Goal: Transaction & Acquisition: Purchase product/service

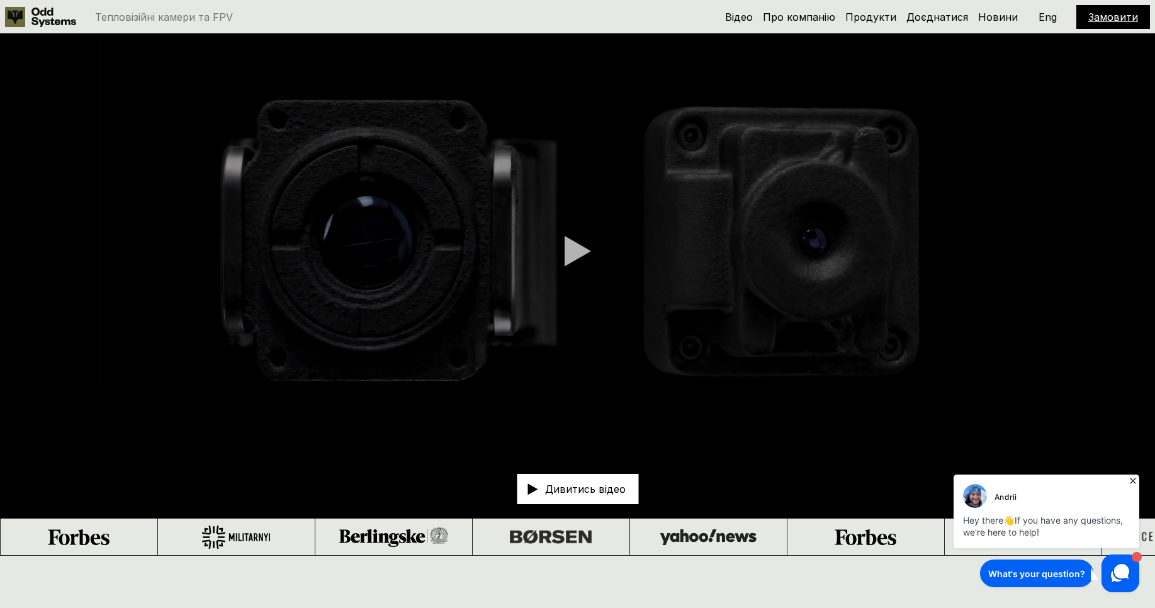
scroll to position [76, 0]
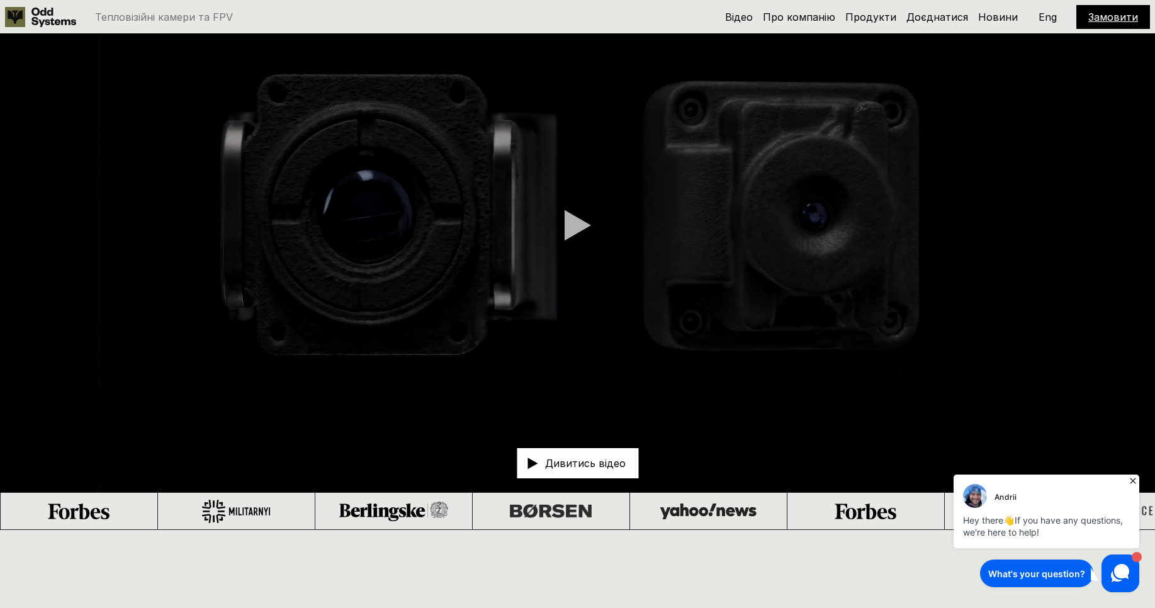
click at [1133, 481] on icon at bounding box center [1133, 481] width 6 height 6
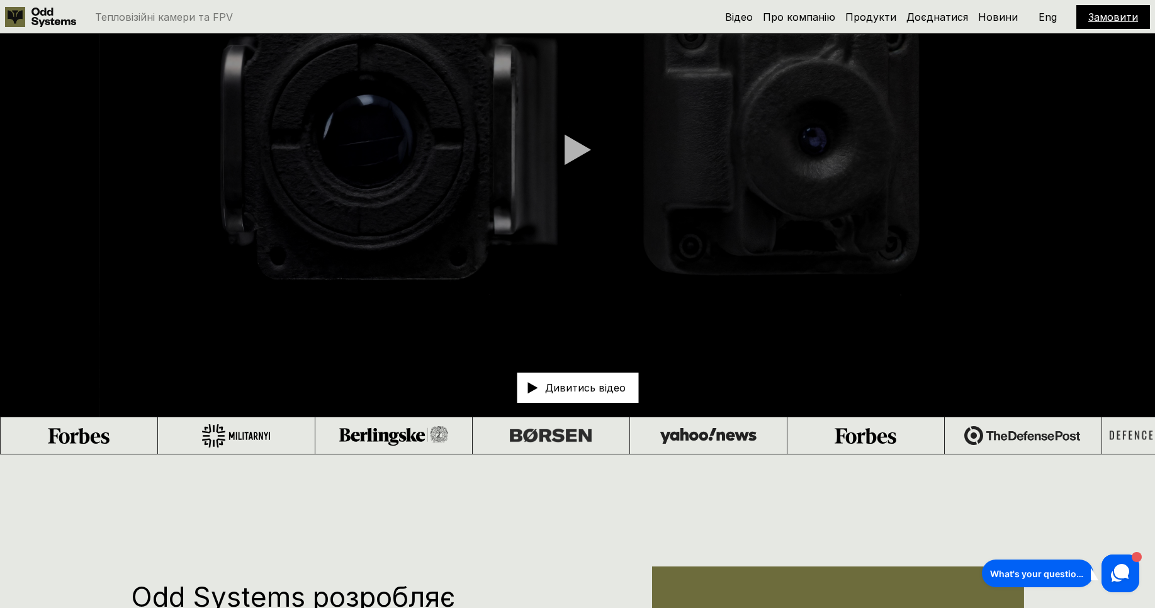
scroll to position [0, 0]
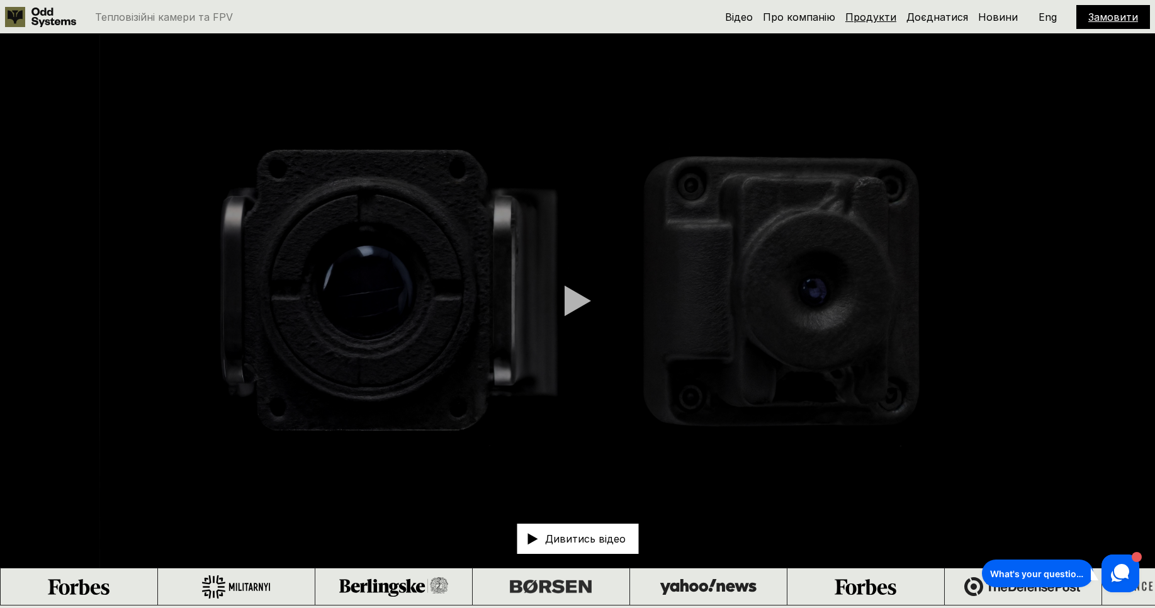
click at [866, 18] on link "Продукти" at bounding box center [871, 17] width 51 height 13
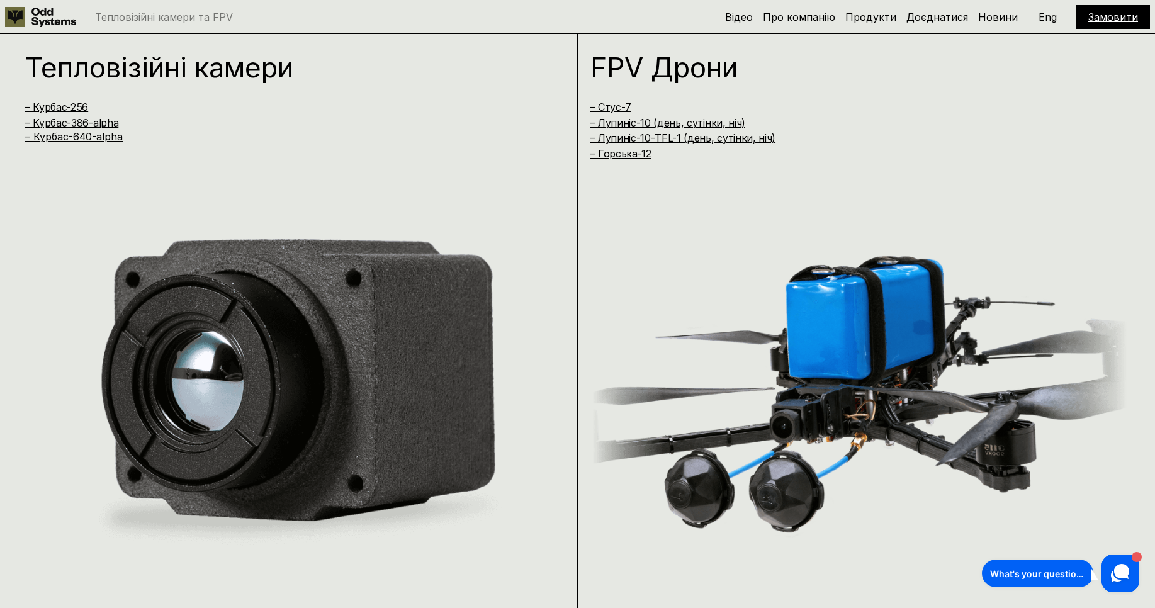
scroll to position [1214, 0]
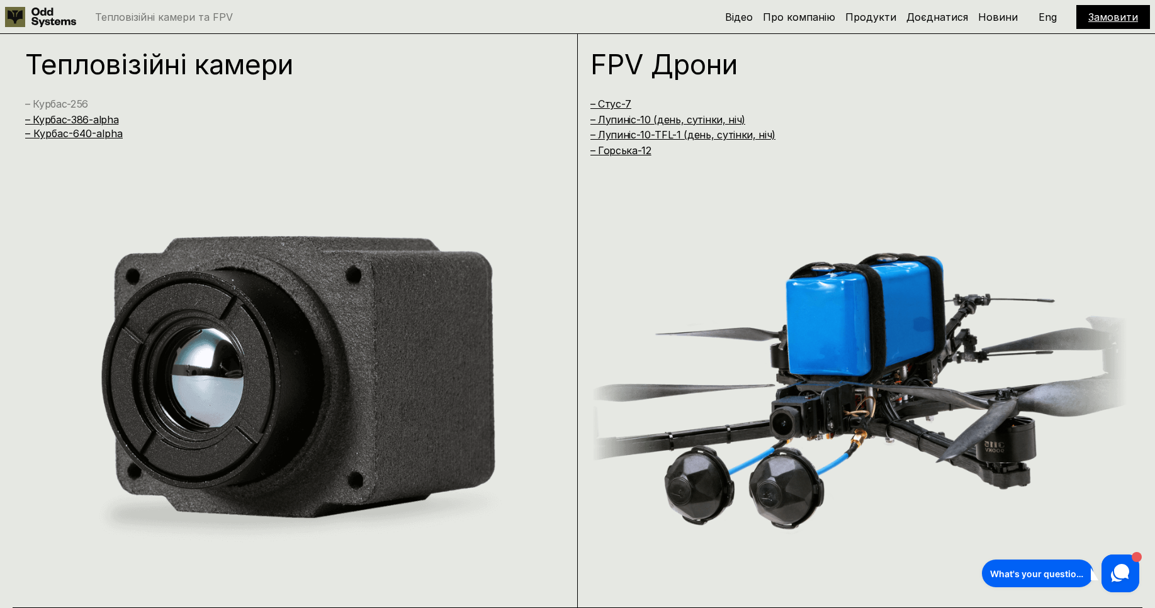
click at [58, 104] on link "– Курбас-256" at bounding box center [56, 104] width 63 height 13
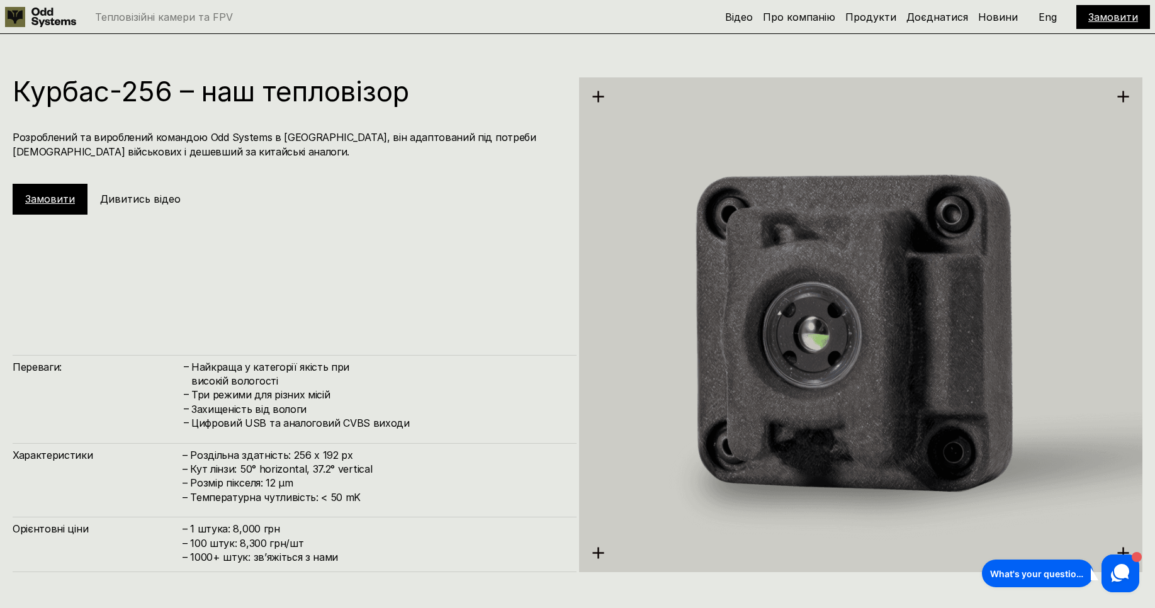
scroll to position [1822, 0]
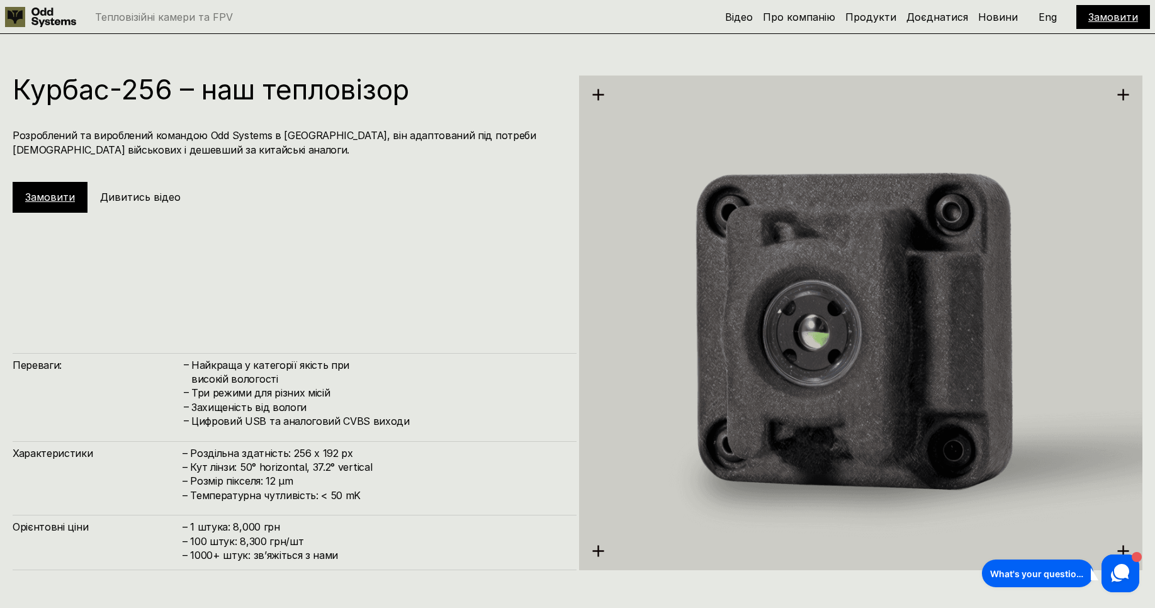
click at [37, 196] on link "Замовити" at bounding box center [50, 197] width 50 height 13
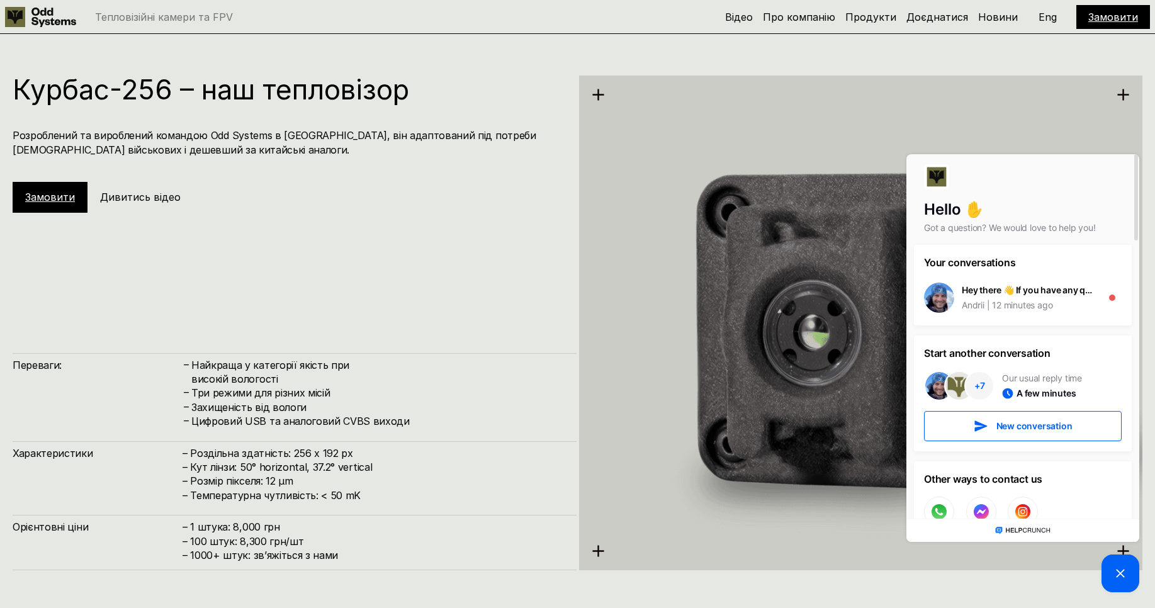
click at [936, 129] on img at bounding box center [861, 323] width 564 height 580
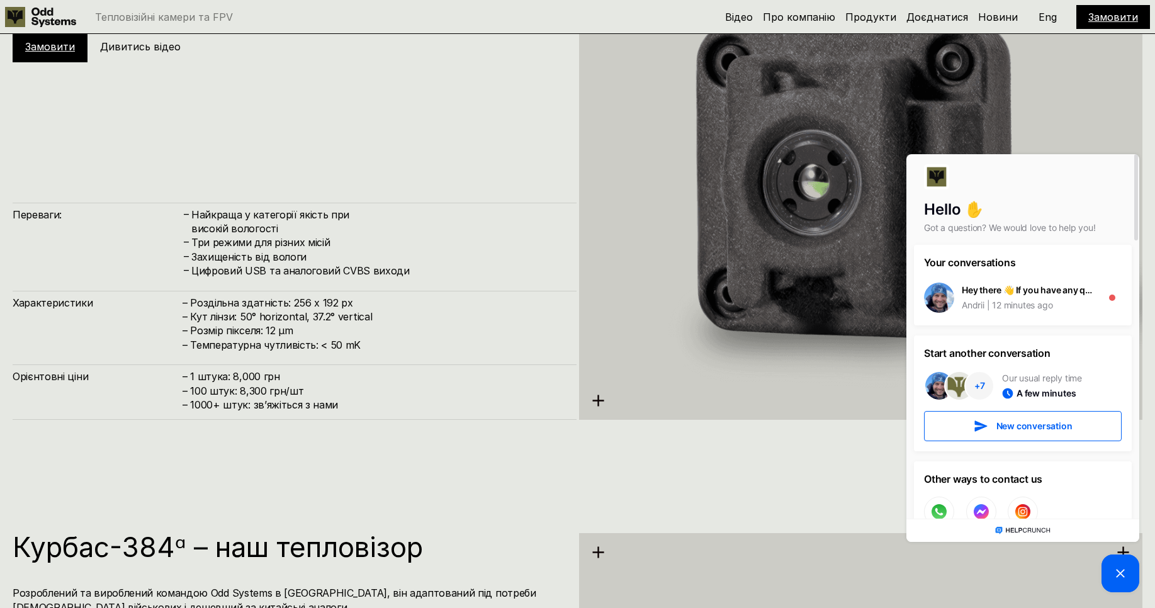
scroll to position [1973, 0]
click at [1074, 101] on img at bounding box center [861, 172] width 564 height 580
click at [1123, 579] on icon at bounding box center [1120, 573] width 15 height 15
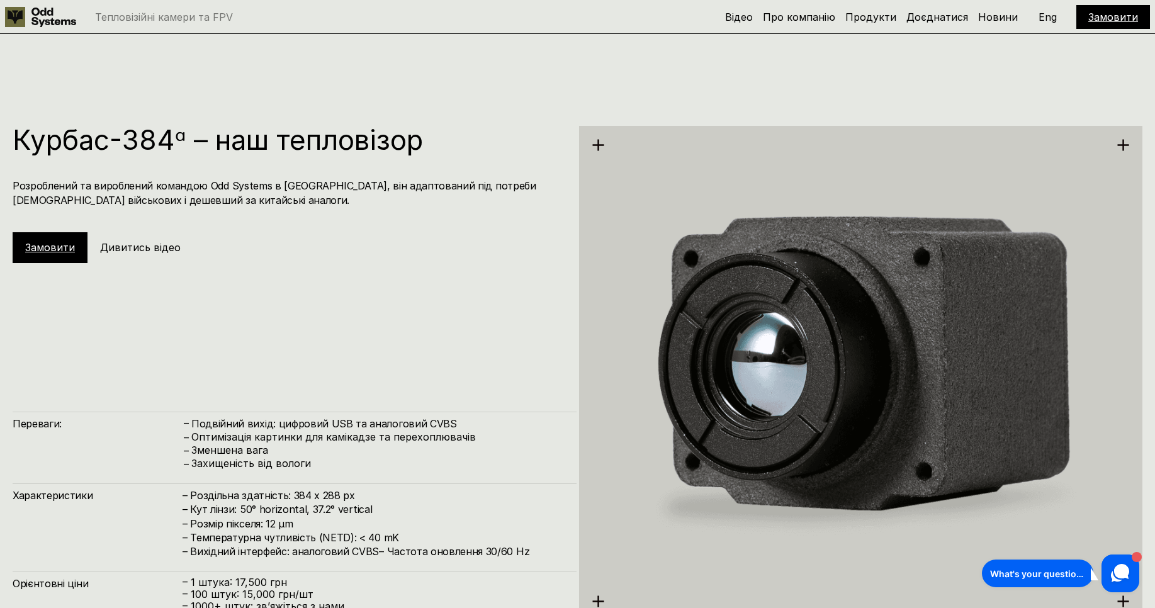
scroll to position [2720, 0]
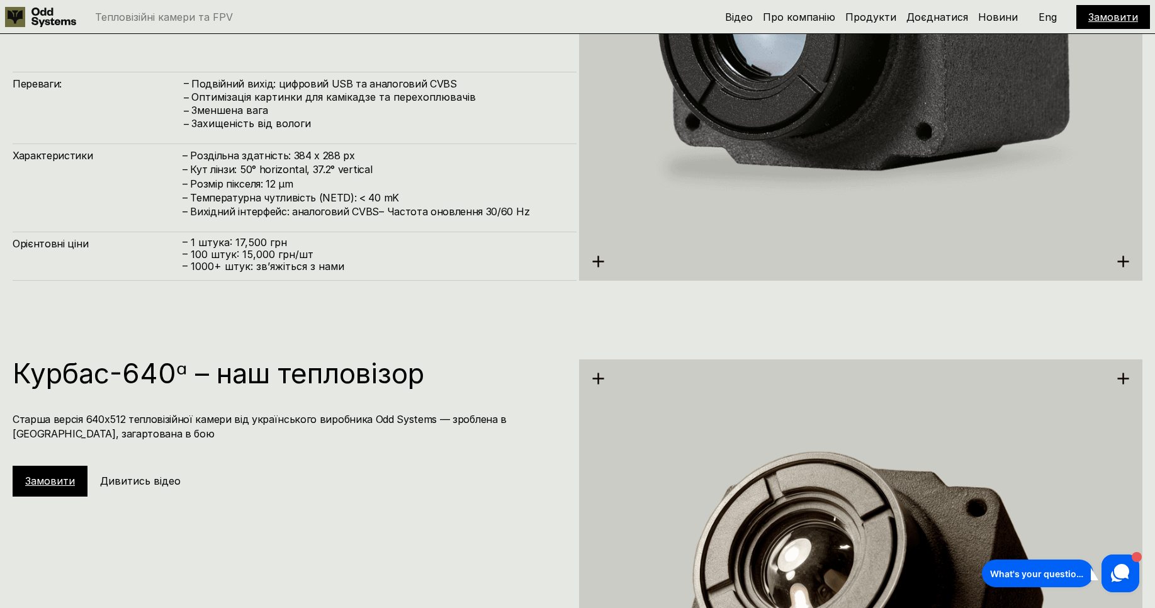
click at [591, 261] on img at bounding box center [861, 34] width 564 height 580
click at [595, 263] on img at bounding box center [861, 34] width 564 height 580
click at [1140, 263] on img at bounding box center [861, 34] width 564 height 580
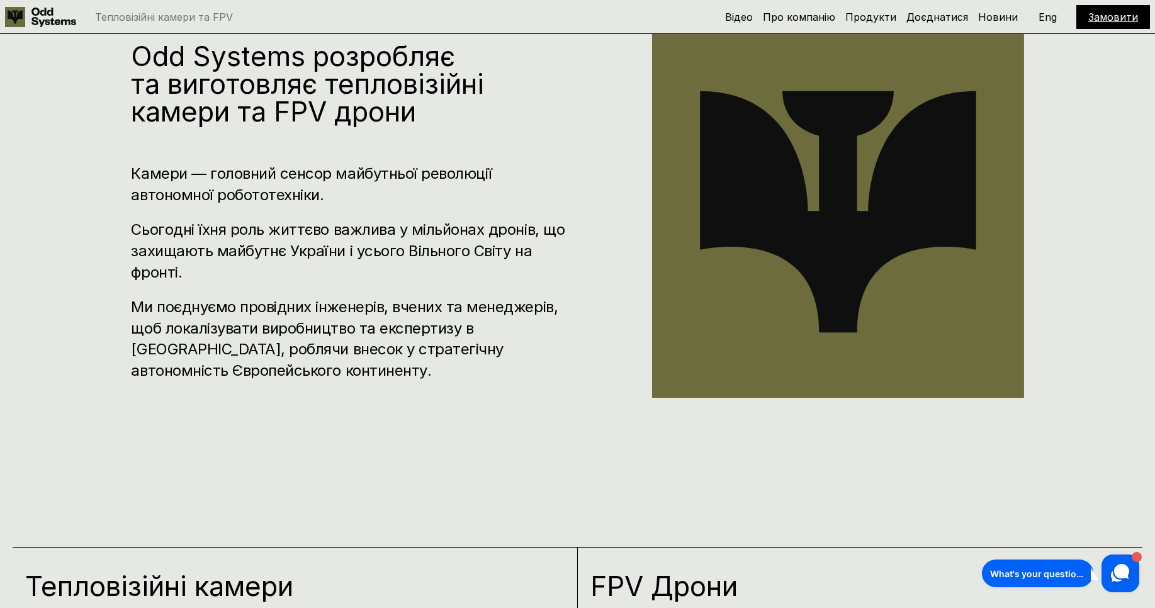
scroll to position [0, 0]
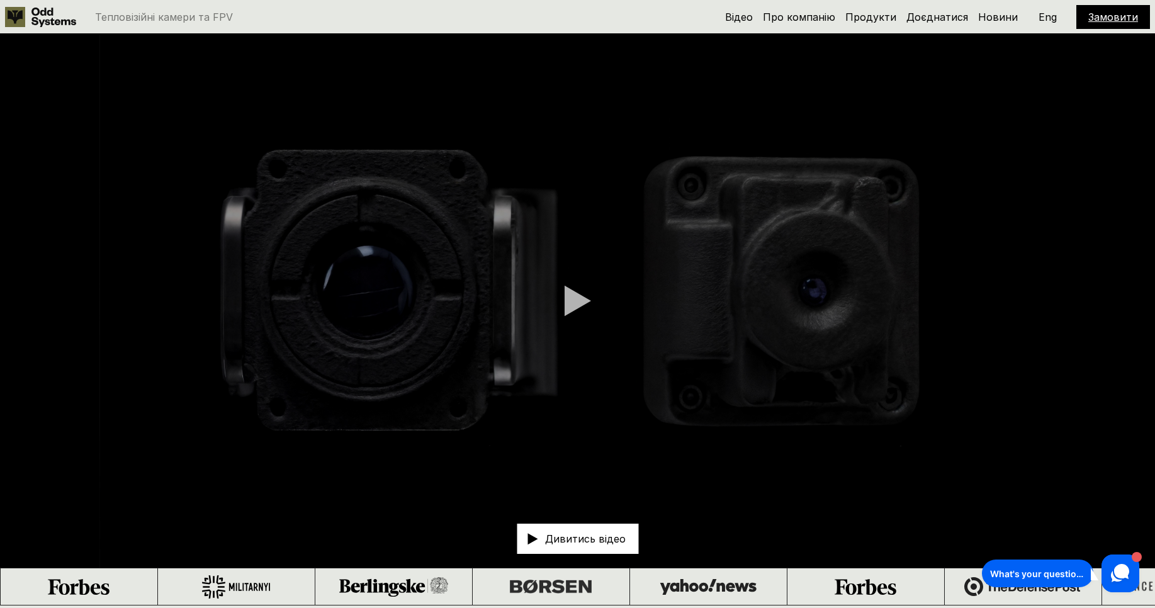
click at [1050, 17] on p "Eng" at bounding box center [1048, 17] width 18 height 10
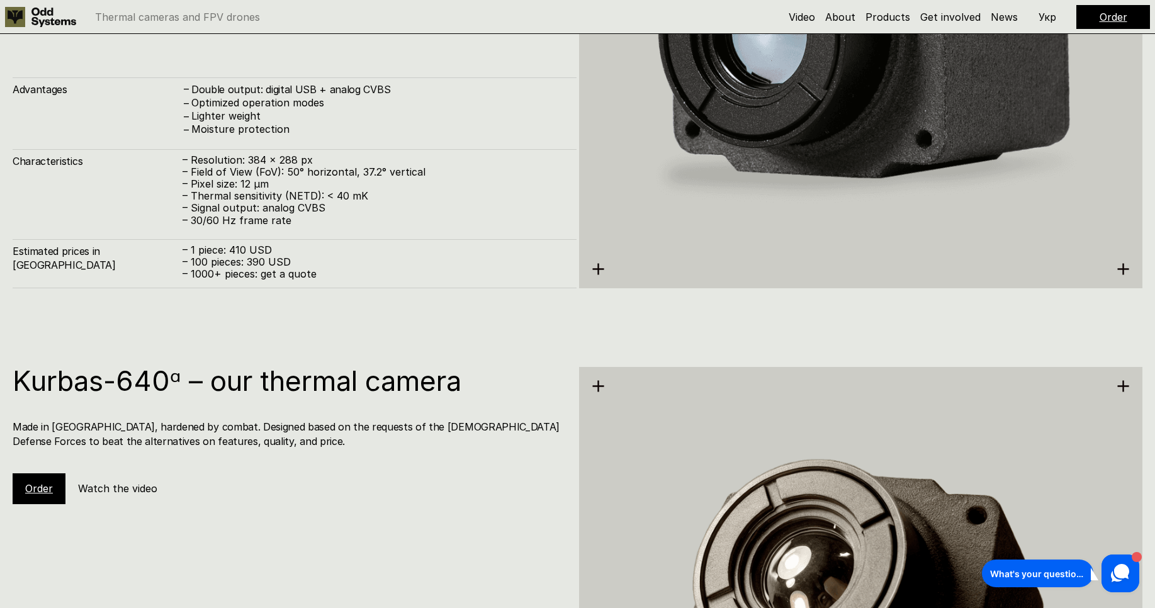
scroll to position [2796, 0]
